Goal: Check status

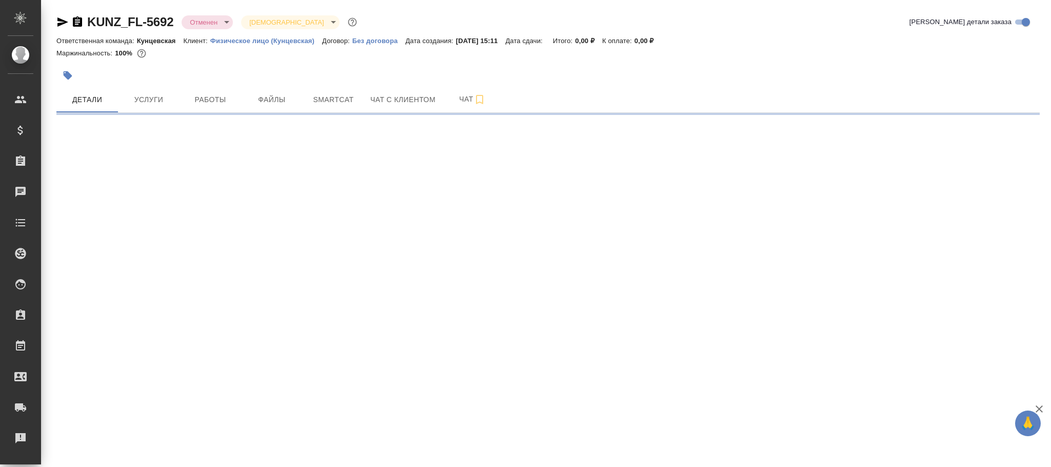
click at [211, 24] on body "🙏 .cls-1 fill:#fff; AWATERA Фокина Наталья n.fokina Клиенты Спецификации Заказы…" at bounding box center [525, 233] width 1051 height 467
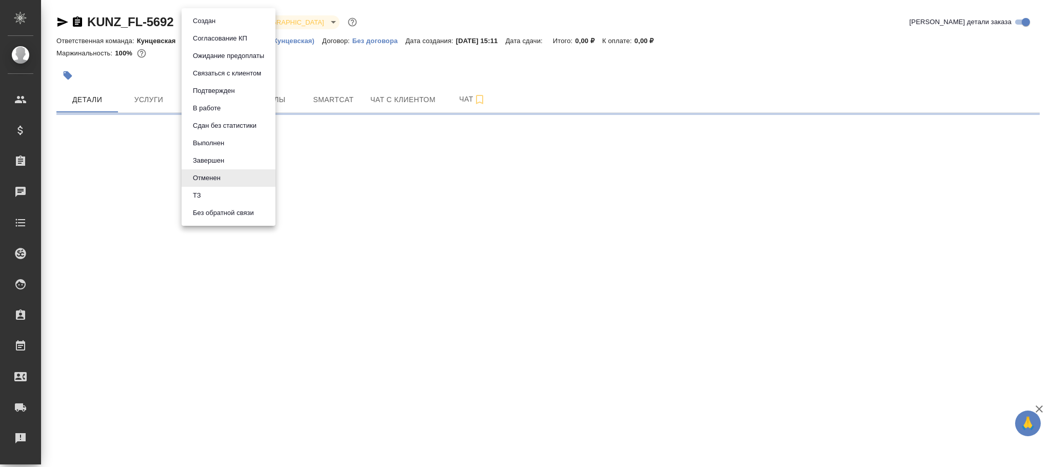
click at [227, 22] on li "Создан" at bounding box center [229, 20] width 94 height 17
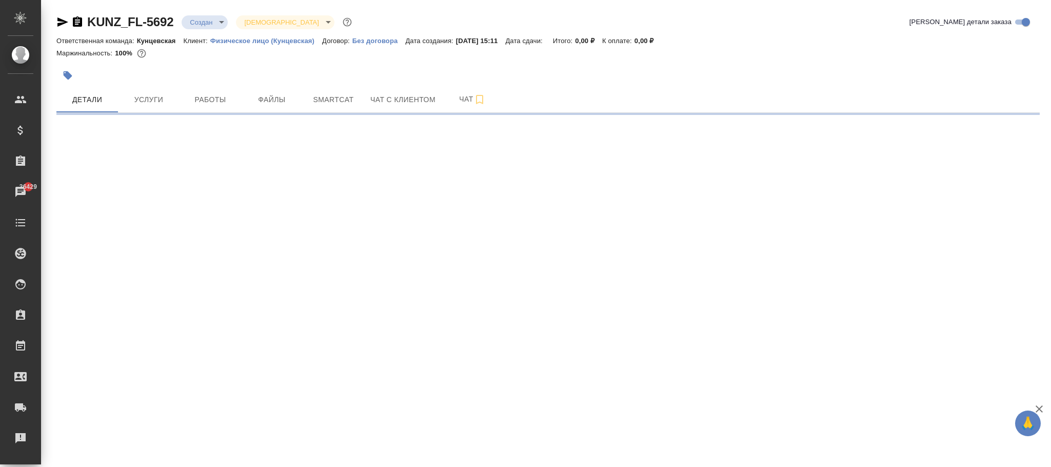
select select "RU"
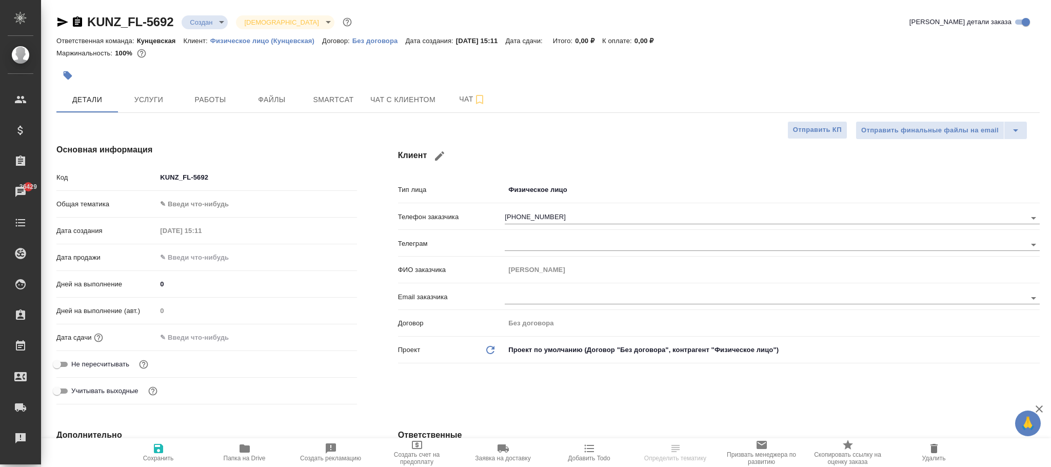
type textarea "x"
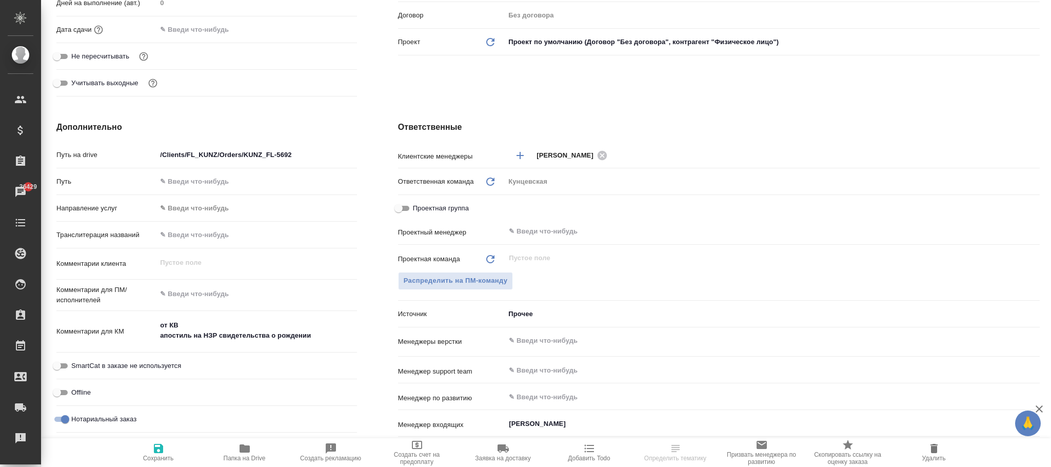
scroll to position [567, 0]
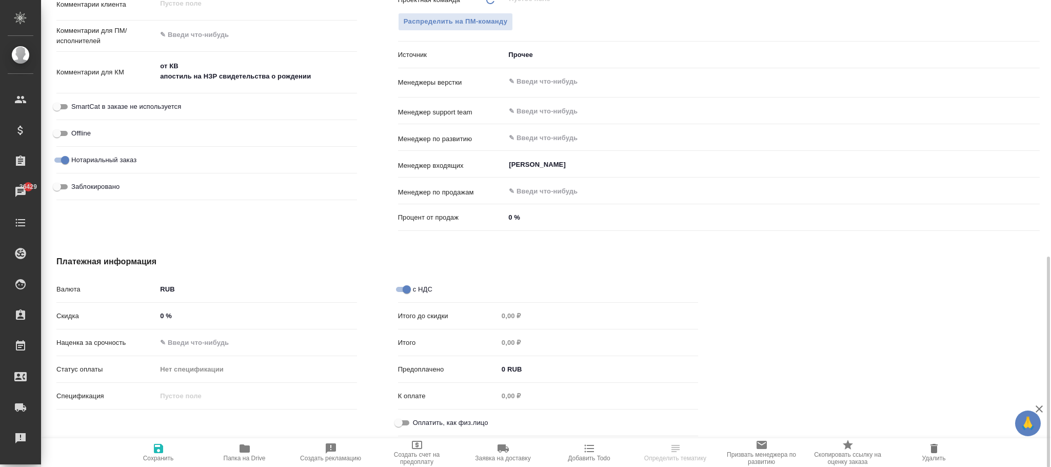
drag, startPoint x: 159, startPoint y: 457, endPoint x: 136, endPoint y: 5, distance: 452.6
click at [161, 457] on span "Сохранить" at bounding box center [158, 458] width 31 height 7
type textarea "x"
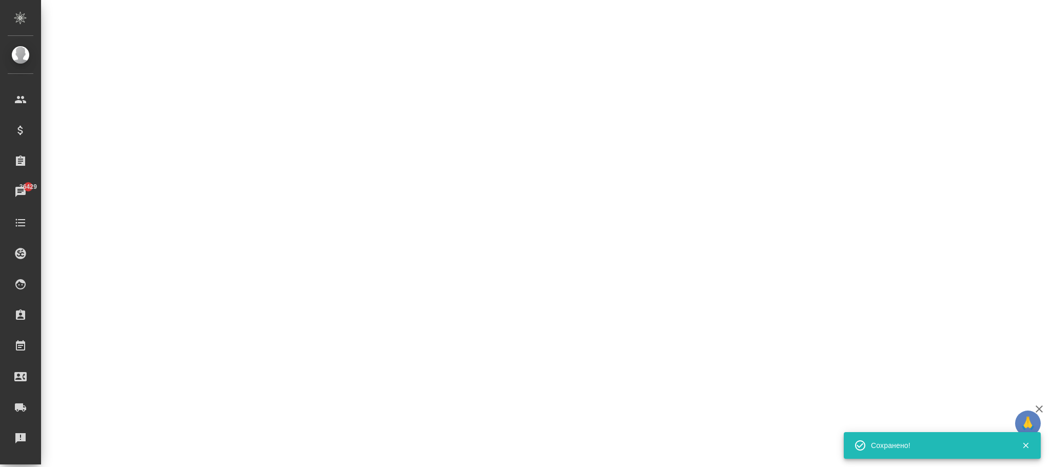
select select "RU"
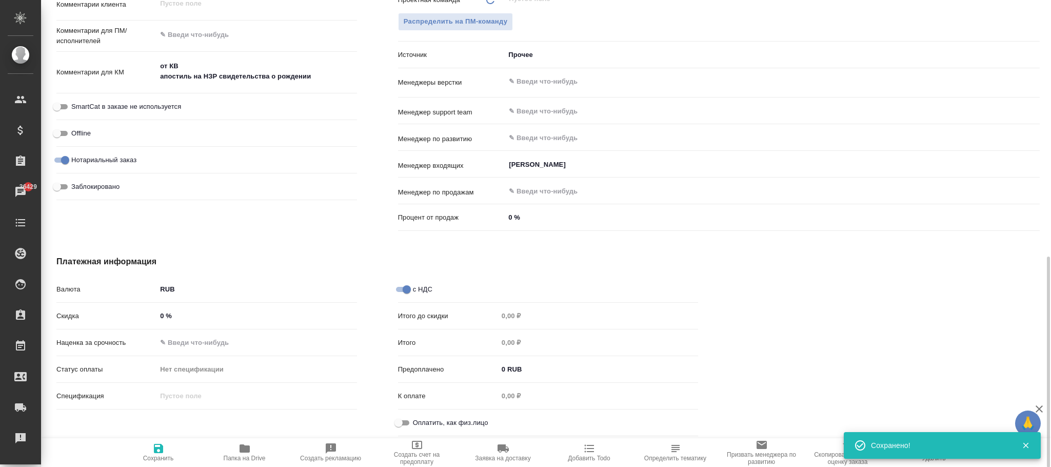
type textarea "x"
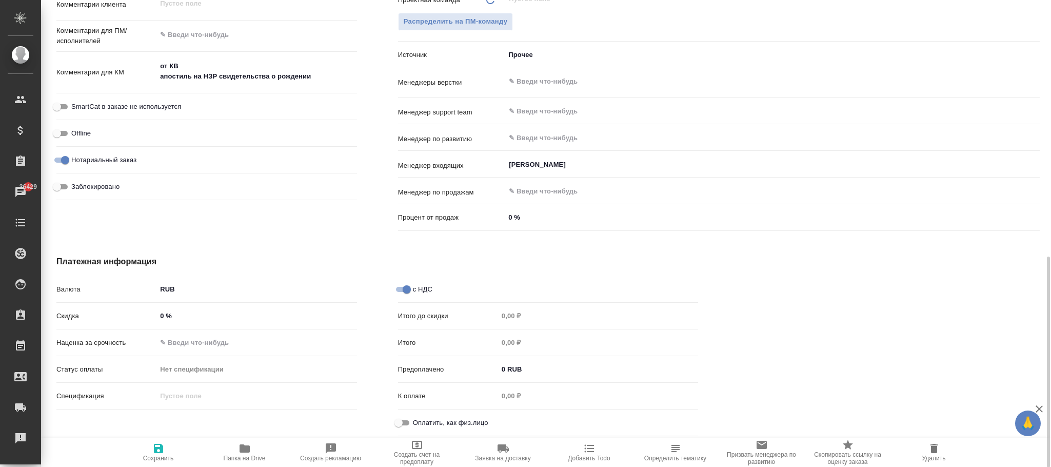
type textarea "x"
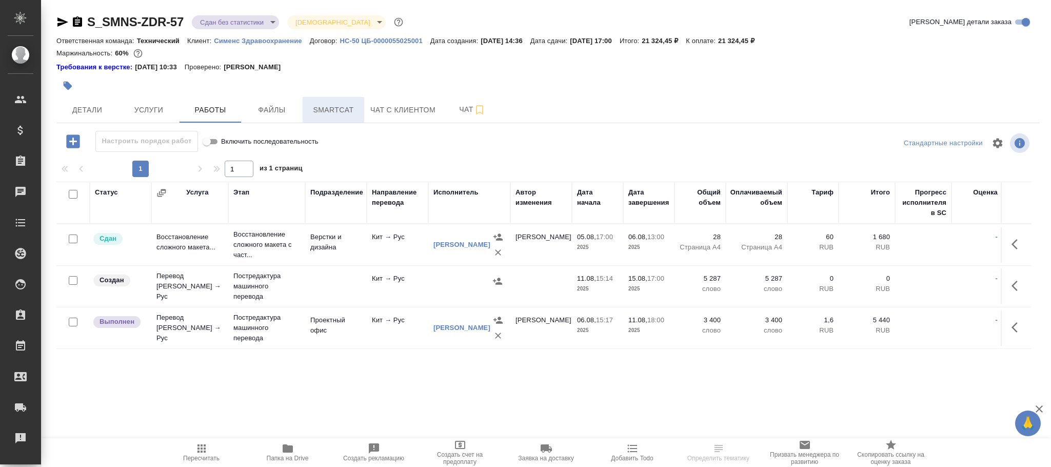
click at [345, 104] on span "Smartcat" at bounding box center [333, 110] width 49 height 13
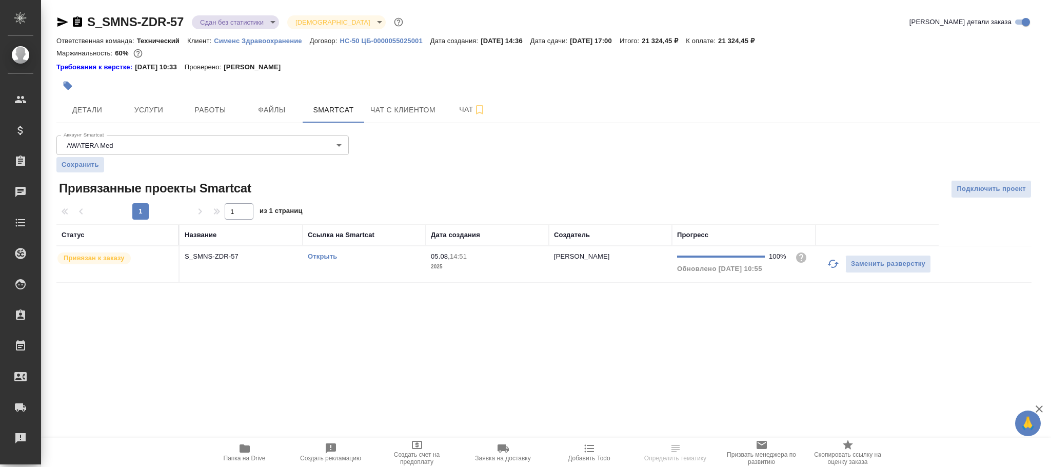
click at [449, 258] on p "05.08," at bounding box center [440, 256] width 19 height 8
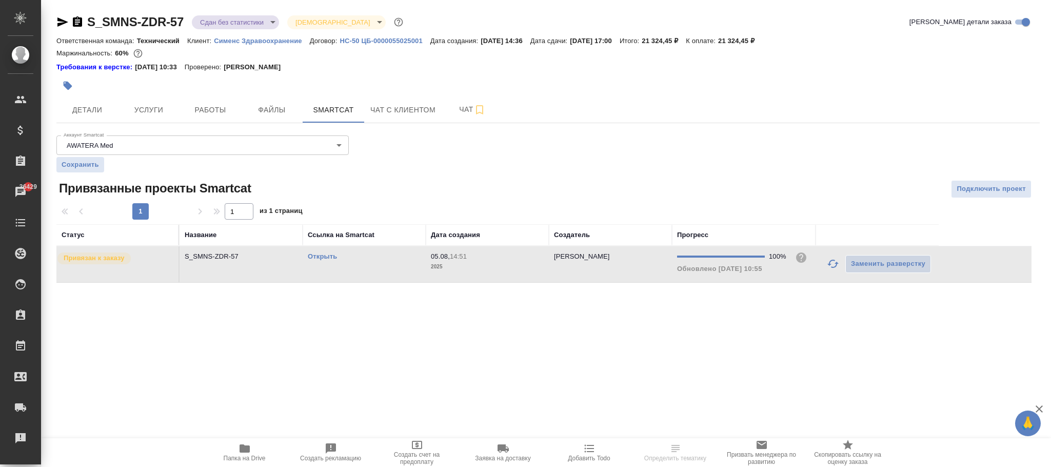
click at [449, 258] on p "05.08," at bounding box center [440, 256] width 19 height 8
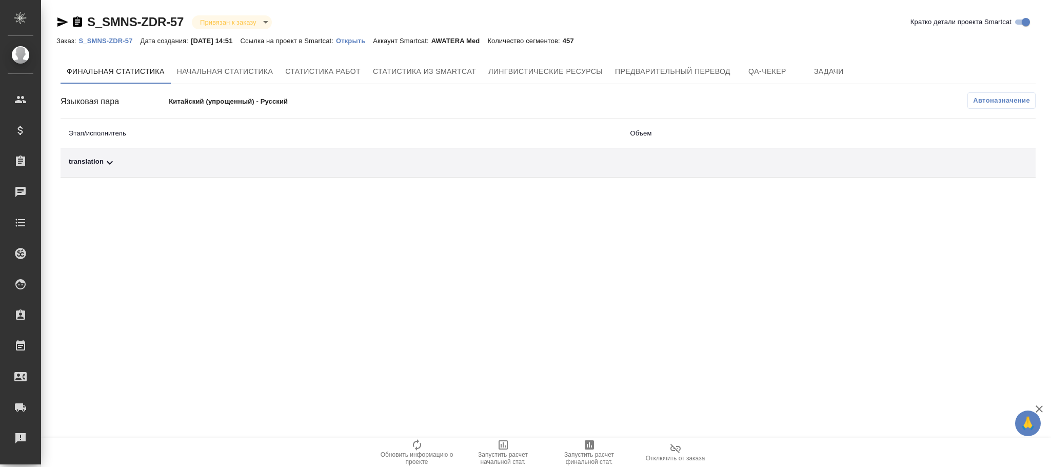
click at [984, 107] on button "Автоназначение" at bounding box center [1002, 100] width 68 height 16
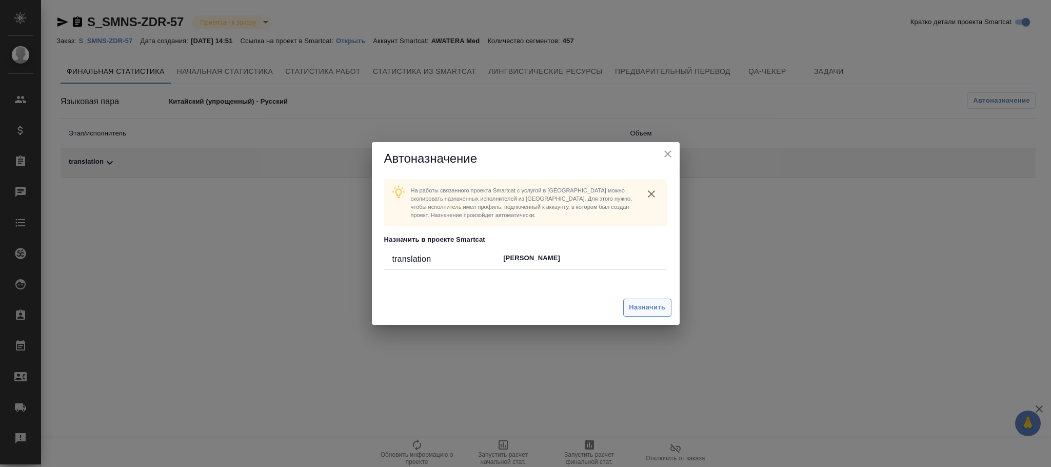
click at [662, 306] on span "Назначить" at bounding box center [647, 308] width 36 height 12
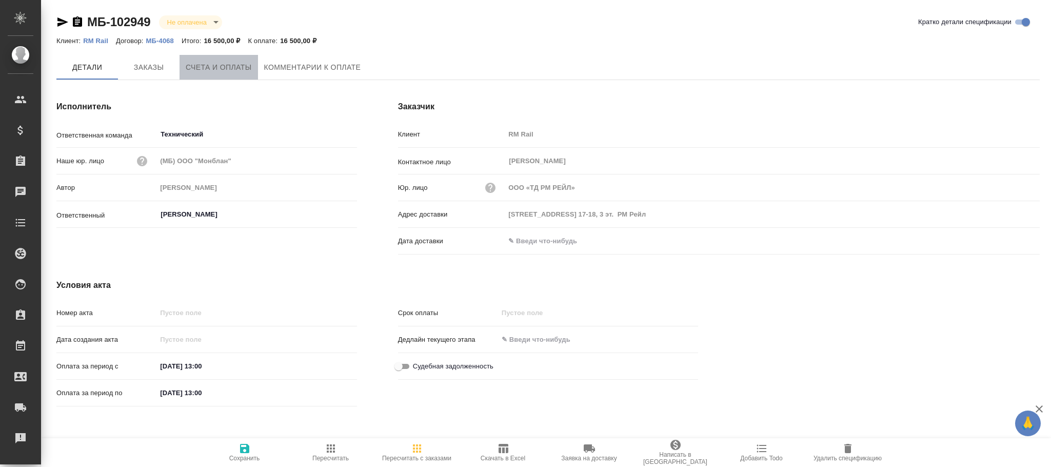
click at [222, 69] on span "Счета и оплаты" at bounding box center [219, 67] width 66 height 13
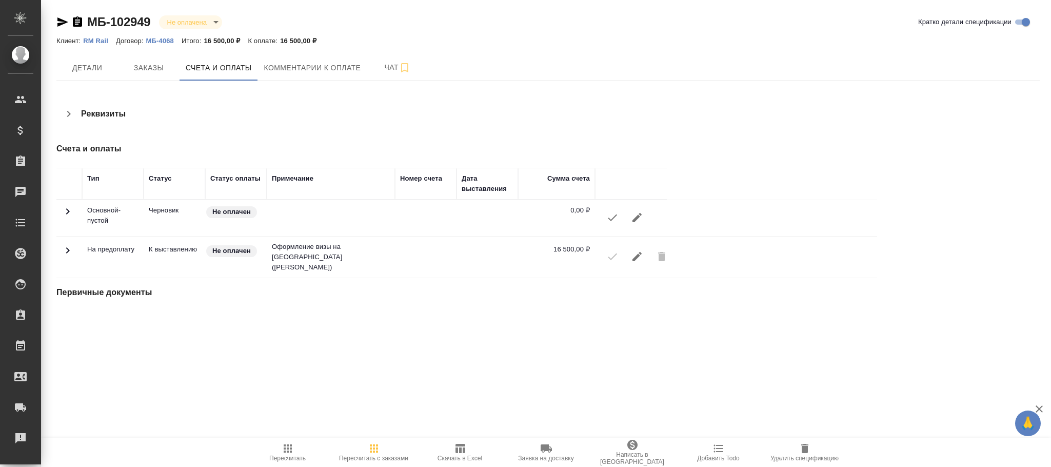
click at [636, 257] on icon "button" at bounding box center [637, 256] width 9 height 9
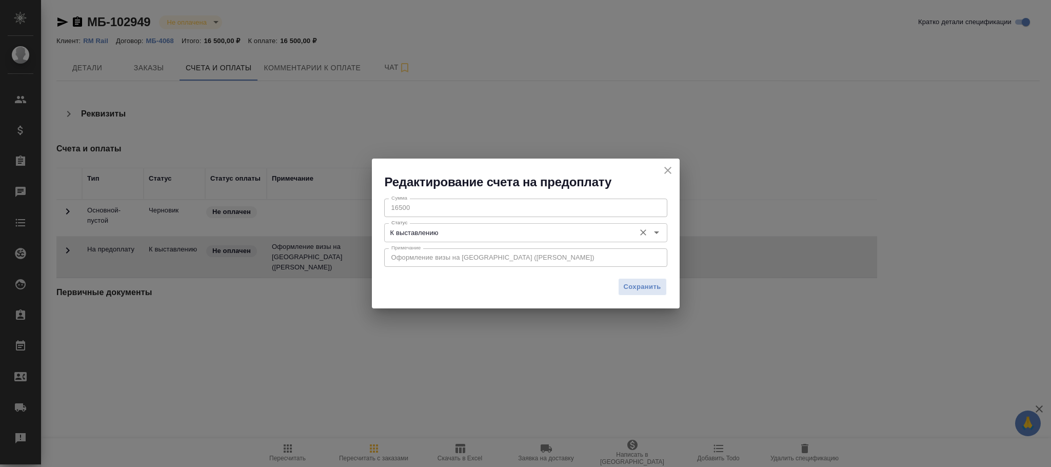
click at [467, 232] on input "К выставлению" at bounding box center [508, 232] width 243 height 12
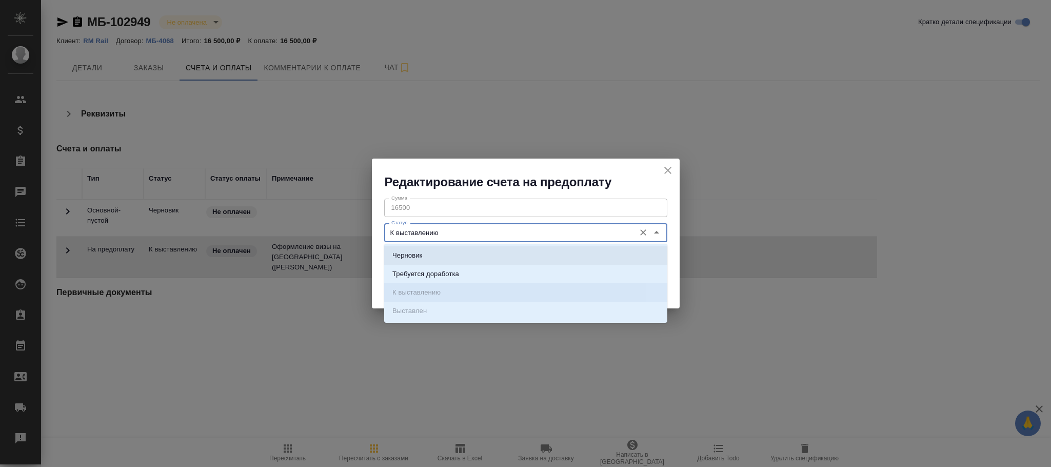
click at [419, 257] on p "Черновик" at bounding box center [408, 255] width 30 height 10
type input "Черновик"
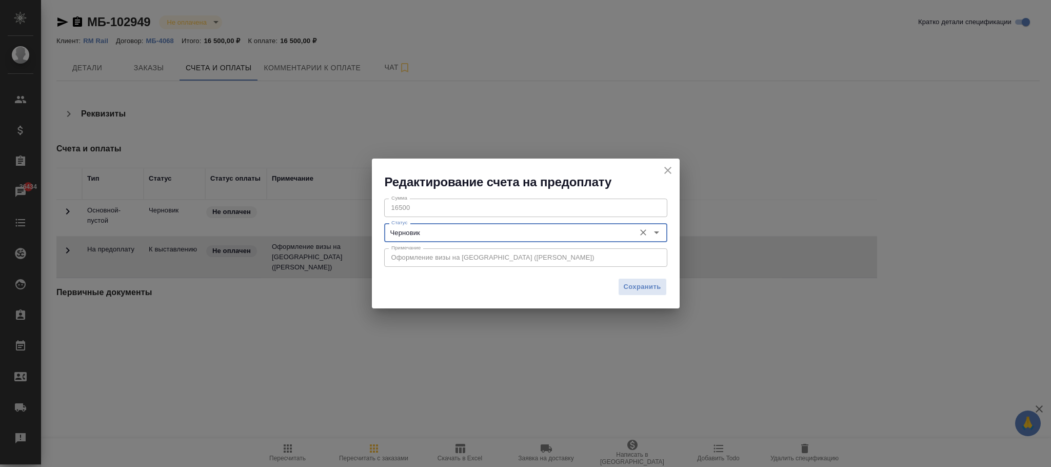
drag, startPoint x: 660, startPoint y: 286, endPoint x: 662, endPoint y: 320, distance: 33.9
click at [656, 283] on span "Сохранить" at bounding box center [642, 287] width 37 height 12
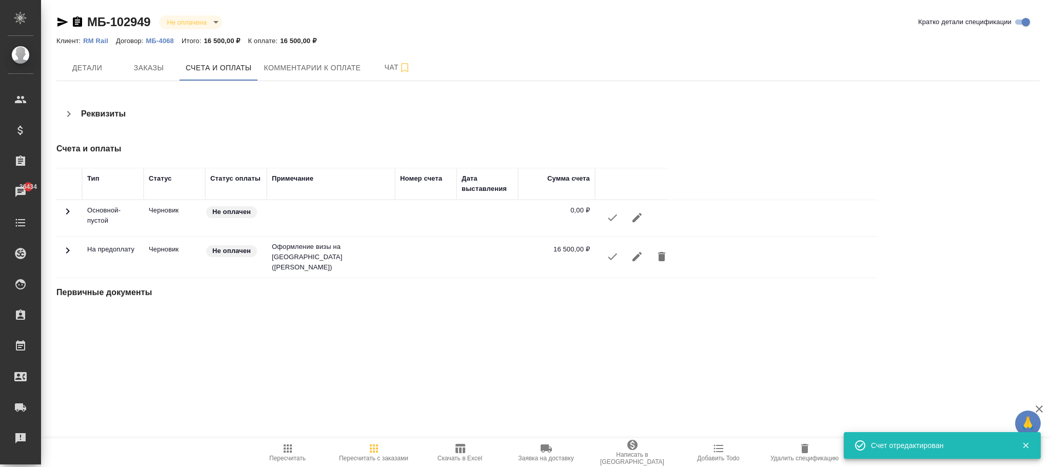
click at [805, 448] on icon "button" at bounding box center [804, 448] width 7 height 9
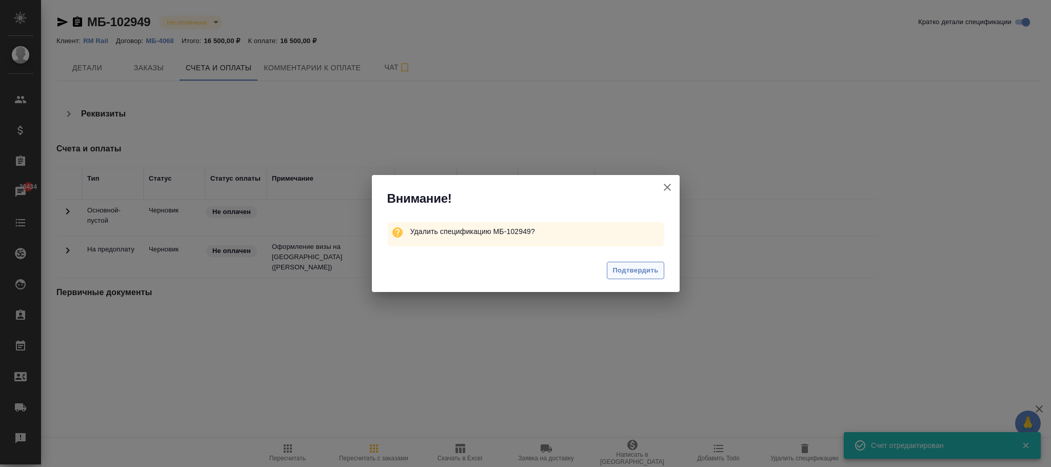
click at [642, 274] on span "Подтвердить" at bounding box center [636, 271] width 46 height 12
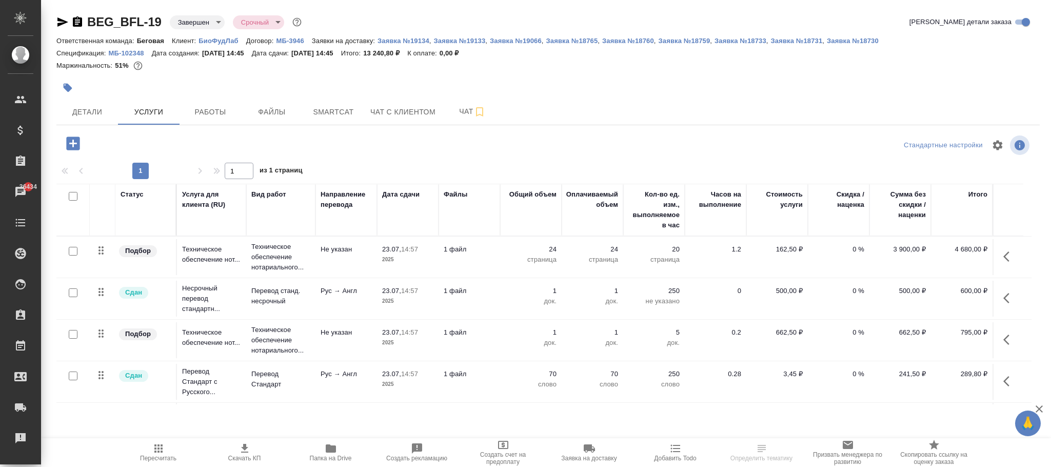
click at [292, 42] on p "МБ-3946" at bounding box center [293, 41] width 35 height 8
click at [529, 159] on div at bounding box center [548, 160] width 984 height 5
click at [80, 112] on span "Детали" at bounding box center [87, 112] width 49 height 13
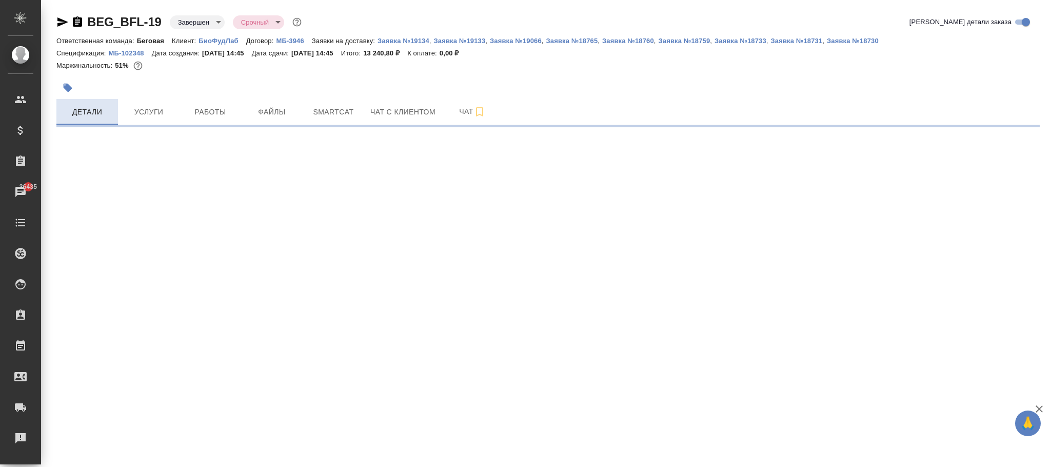
select select "RU"
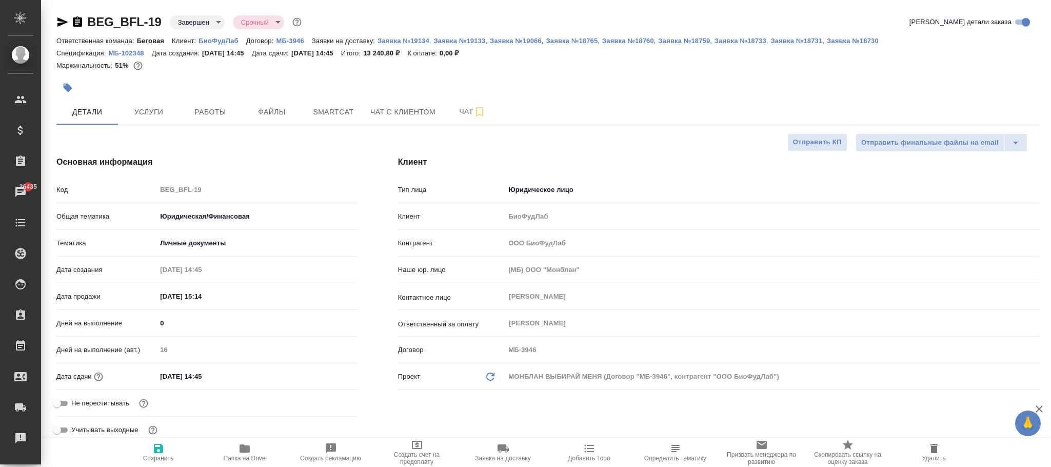
type textarea "x"
click at [135, 54] on p "МБ-102348" at bounding box center [129, 53] width 43 height 8
type textarea "x"
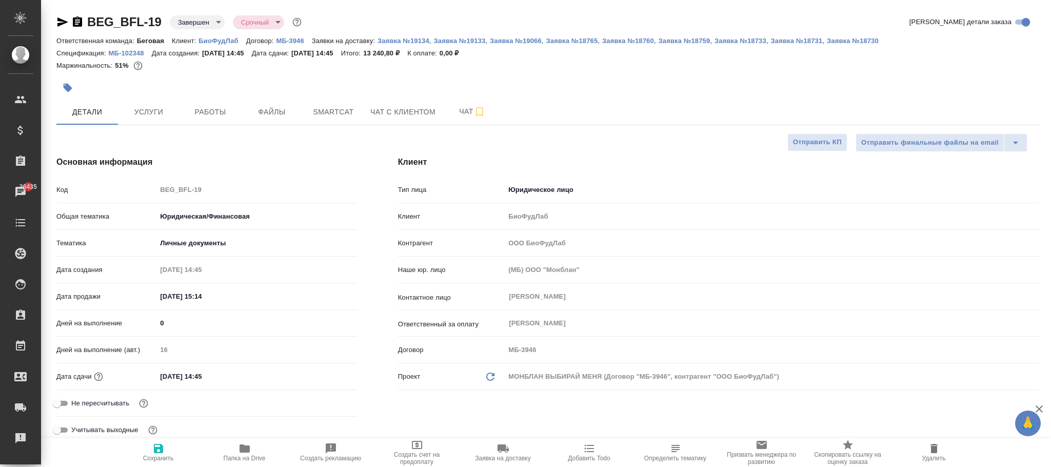
type textarea "x"
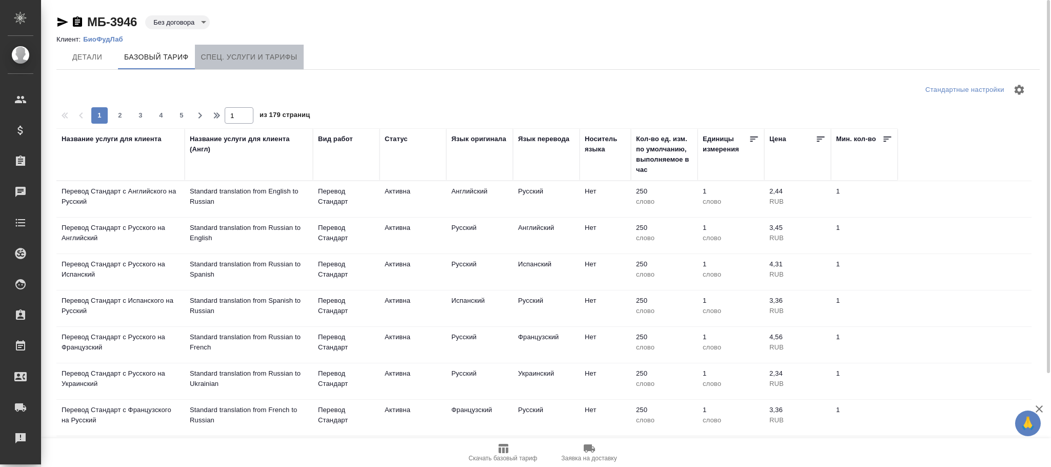
click at [231, 57] on span "Спец. услуги и тарифы" at bounding box center [249, 57] width 96 height 13
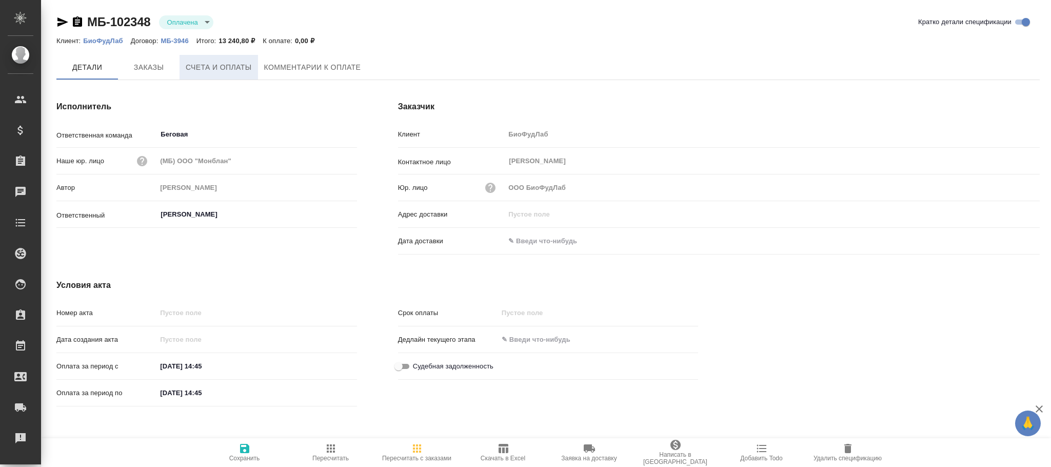
click at [216, 71] on span "Счета и оплаты" at bounding box center [219, 67] width 66 height 13
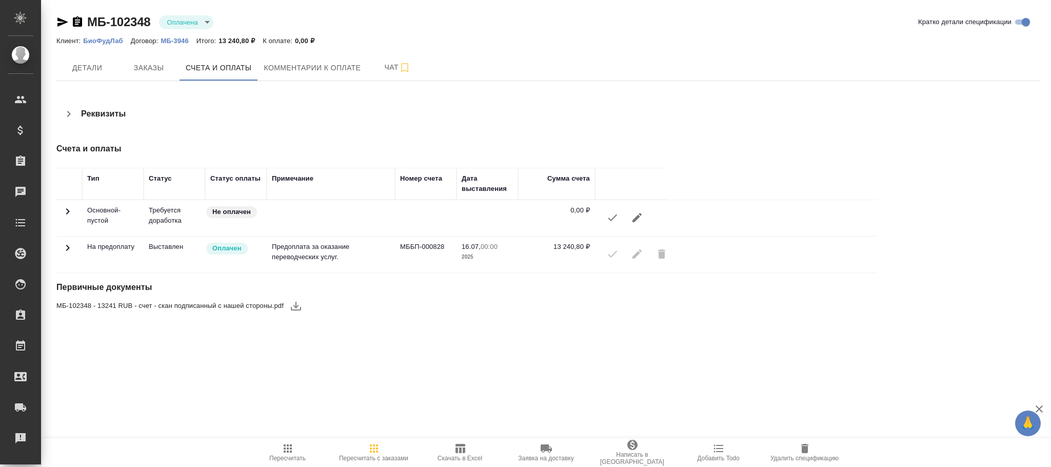
click at [633, 219] on icon "button" at bounding box center [637, 217] width 12 height 12
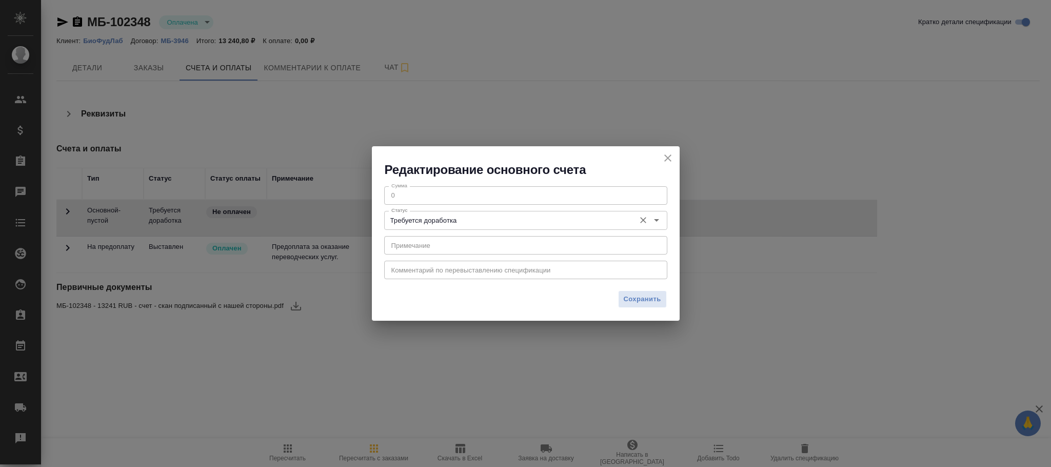
click at [505, 214] on div "Требуется доработка Статус" at bounding box center [525, 220] width 283 height 18
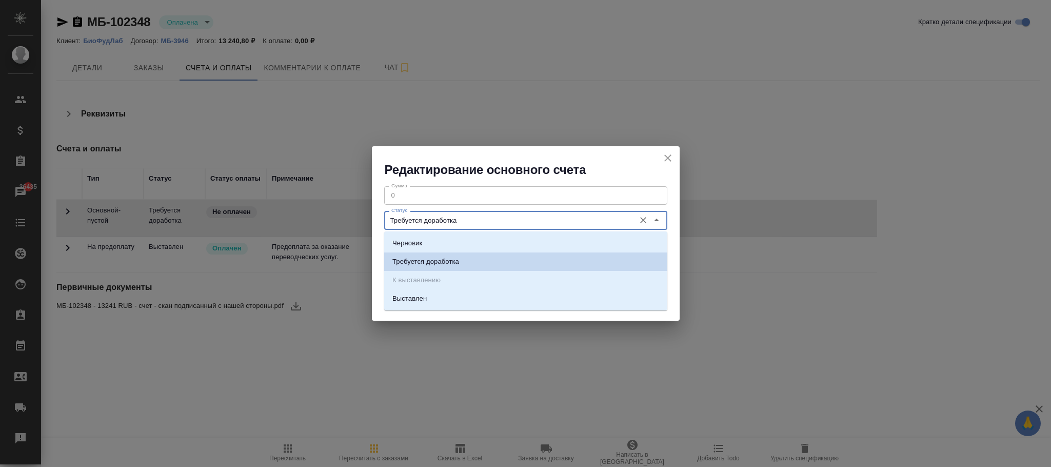
click at [463, 216] on input "Требуется доработка" at bounding box center [508, 220] width 243 height 12
click at [438, 301] on li "Выставлен" at bounding box center [525, 298] width 283 height 18
type input "Выставлен"
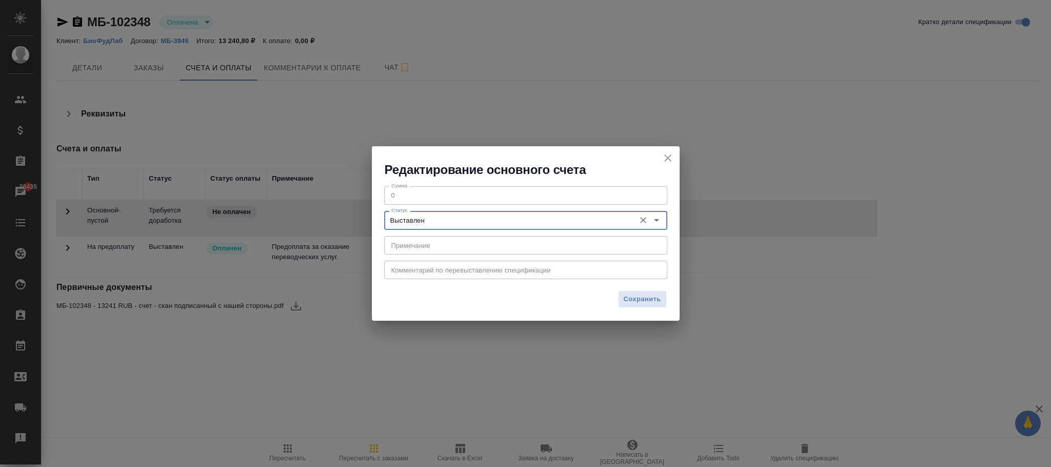
click at [642, 299] on span "Сохранить" at bounding box center [642, 300] width 37 height 12
